Goal: Navigation & Orientation: Find specific page/section

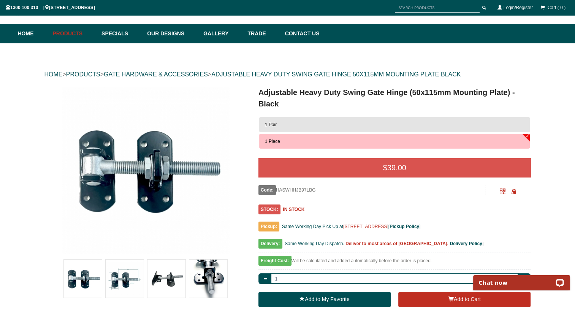
scroll to position [34, 0]
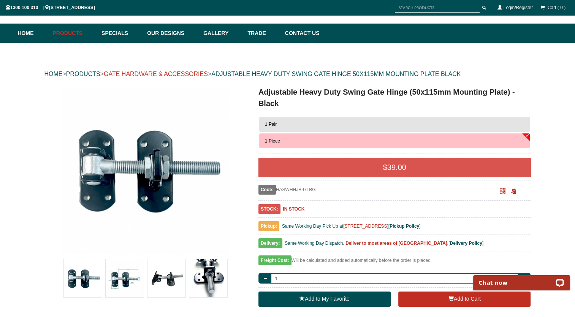
click at [202, 75] on link "GATE HARDWARE & ACCESSORIES" at bounding box center [156, 74] width 104 height 6
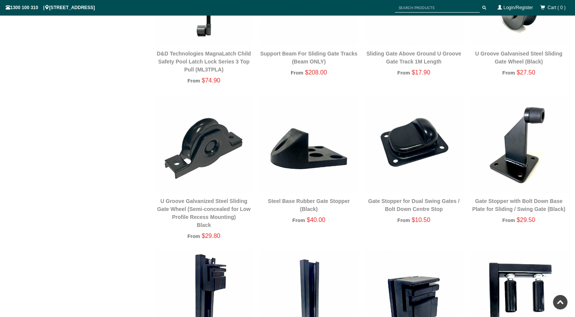
scroll to position [624, 0]
click at [113, 137] on div "Single Sliding Gates Double Swing Gates Pedestrian / Side / Garden Gates Fence …" at bounding box center [287, 245] width 567 height 1497
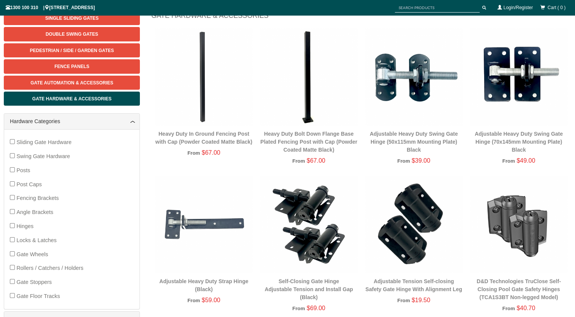
scroll to position [110, 0]
